Goal: Task Accomplishment & Management: Manage account settings

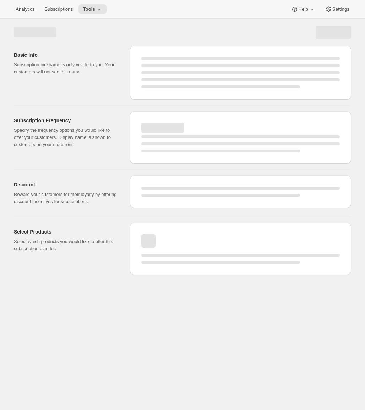
select select "WEEK"
select select "MONTH"
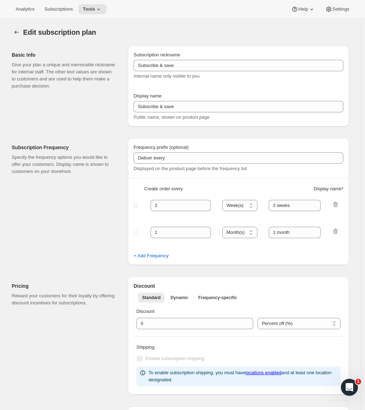
type input "Delivery every 30 days +10% off"
type input "Subscribe & save 10%"
type input "30"
select select "DAY"
type input "30 Days"
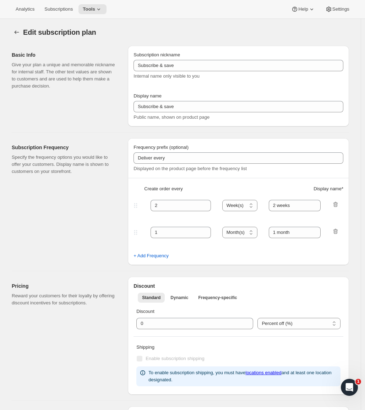
type input "10"
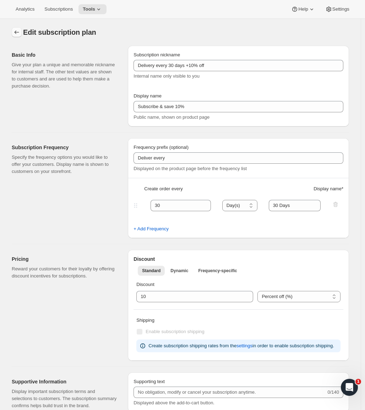
click at [20, 29] on icon "Subscription plans" at bounding box center [16, 32] width 7 height 7
